Goal: Task Accomplishment & Management: Use online tool/utility

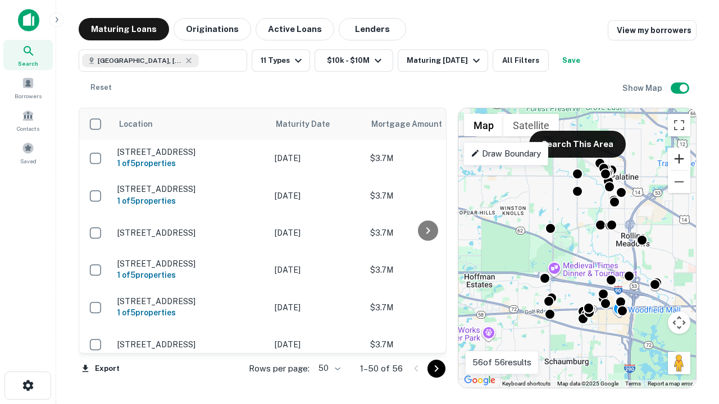
click at [679, 159] on button "Zoom in" at bounding box center [679, 159] width 22 height 22
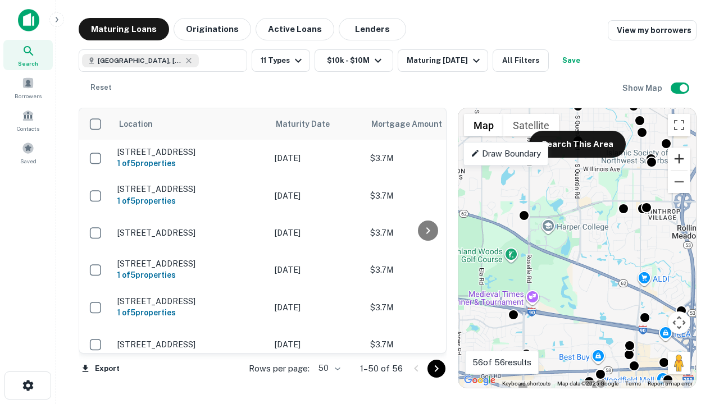
click at [679, 159] on button "Zoom in" at bounding box center [679, 159] width 22 height 22
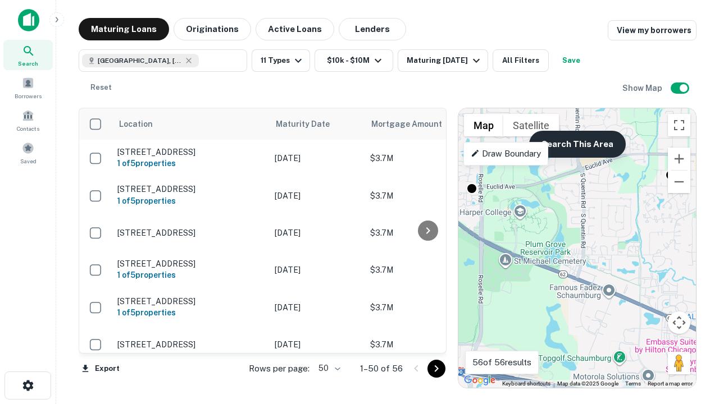
click at [577, 144] on button "Search This Area" at bounding box center [577, 144] width 97 height 27
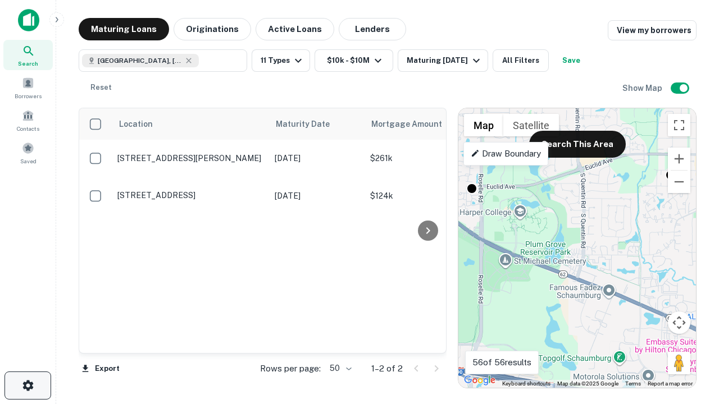
click at [28, 386] on icon "button" at bounding box center [27, 385] width 13 height 13
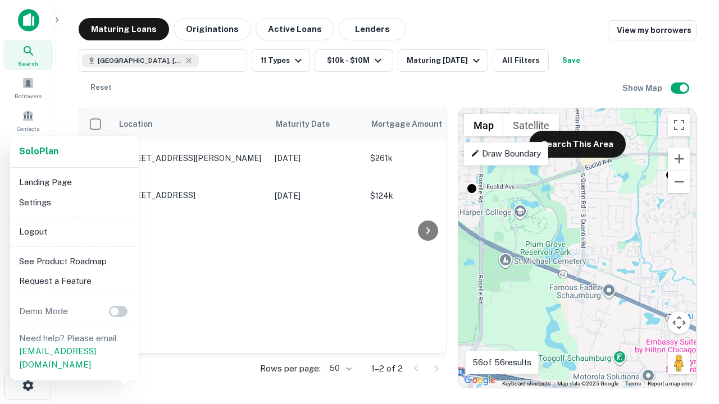
click at [74, 231] on li "Logout" at bounding box center [75, 232] width 120 height 20
